Goal: Navigation & Orientation: Find specific page/section

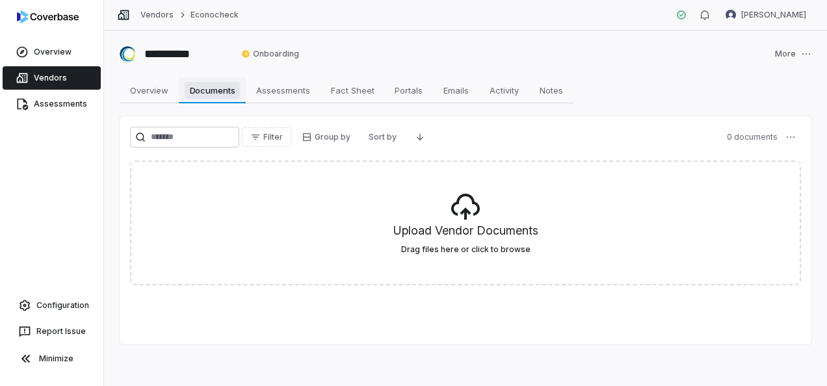
click at [220, 94] on span "Documents" at bounding box center [213, 90] width 56 height 17
click at [145, 90] on span "Overview" at bounding box center [149, 90] width 49 height 17
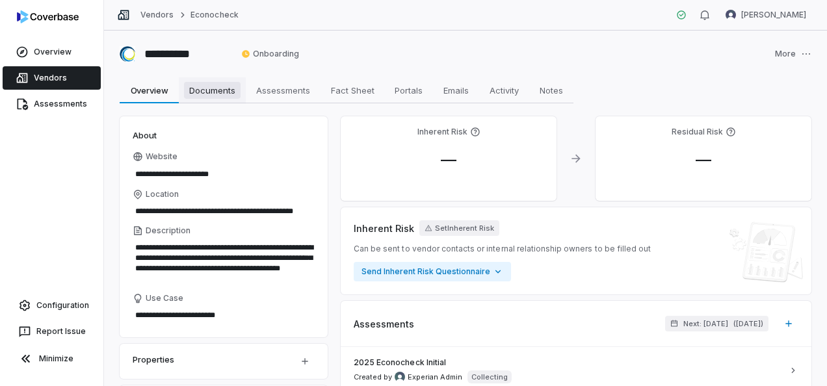
click at [219, 96] on span "Documents" at bounding box center [212, 90] width 57 height 17
type textarea "*"
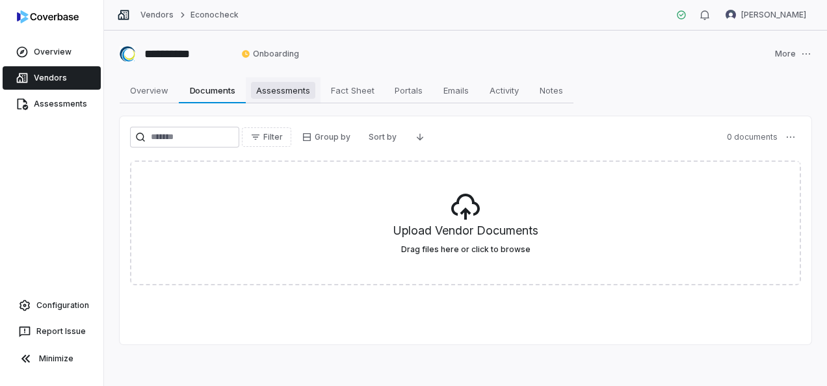
click at [298, 95] on span "Assessments" at bounding box center [283, 90] width 64 height 17
